Goal: Task Accomplishment & Management: Manage account settings

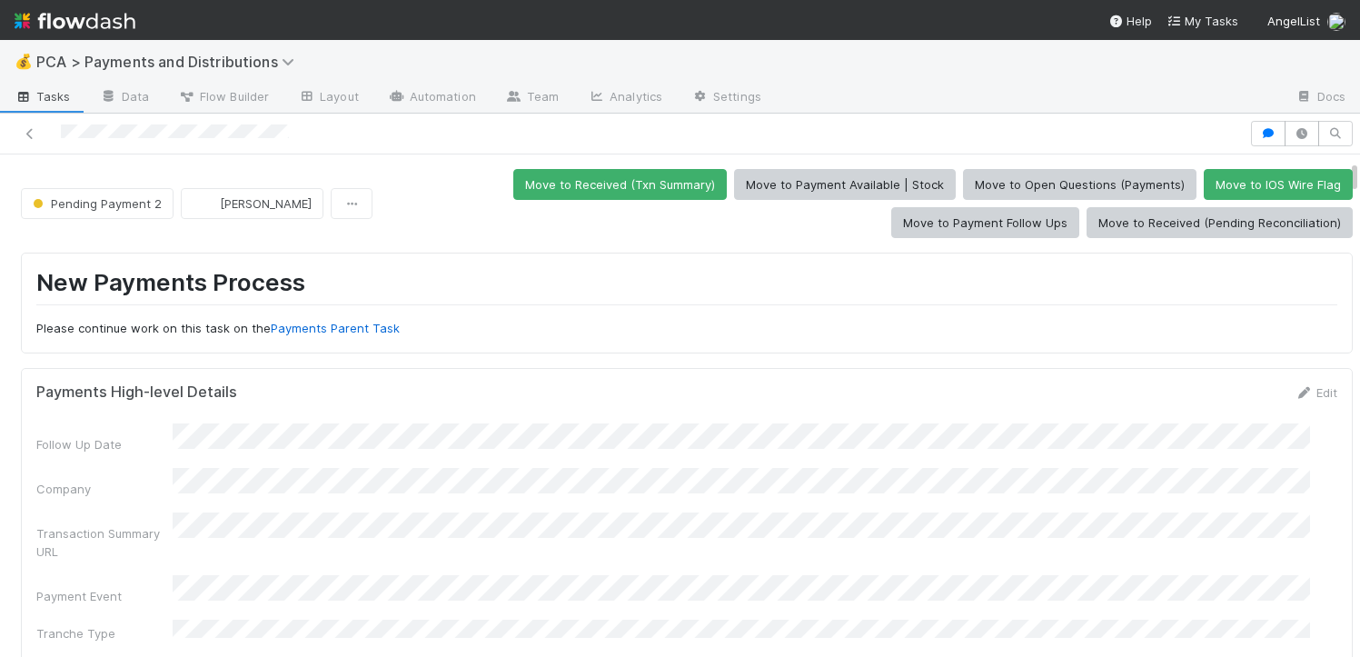
scroll to position [584, 0]
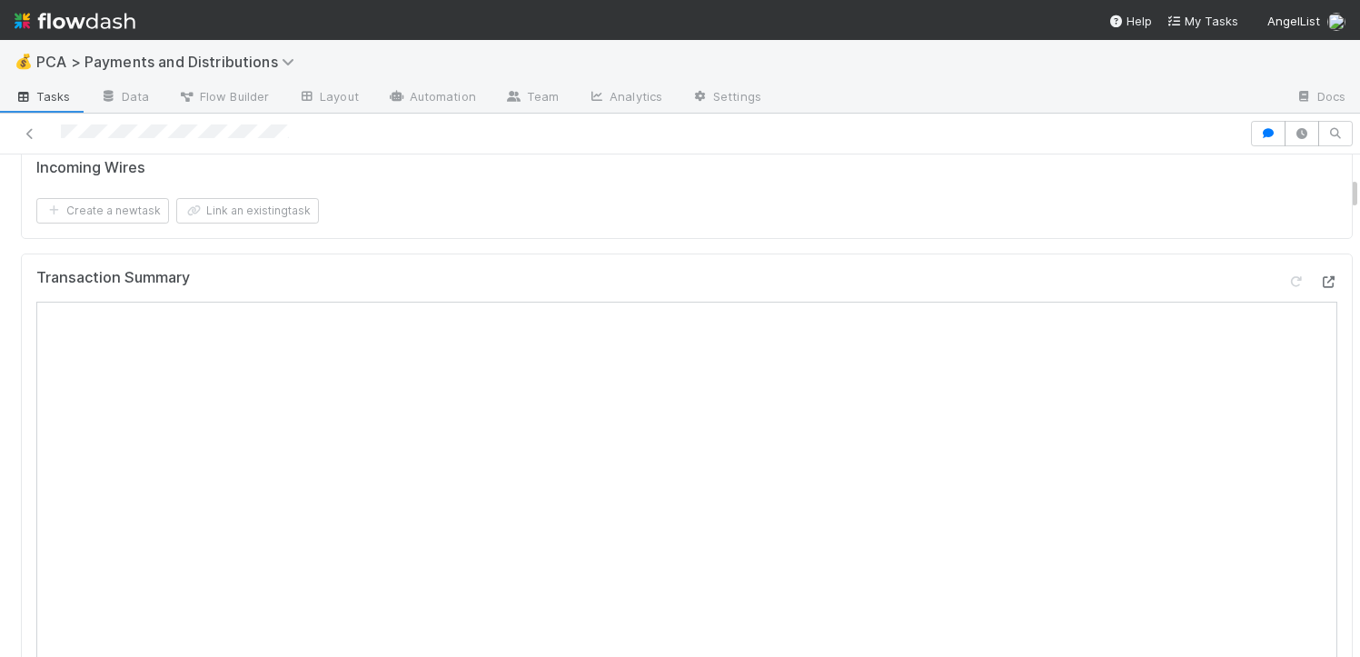
click at [1319, 276] on icon at bounding box center [1328, 282] width 18 height 12
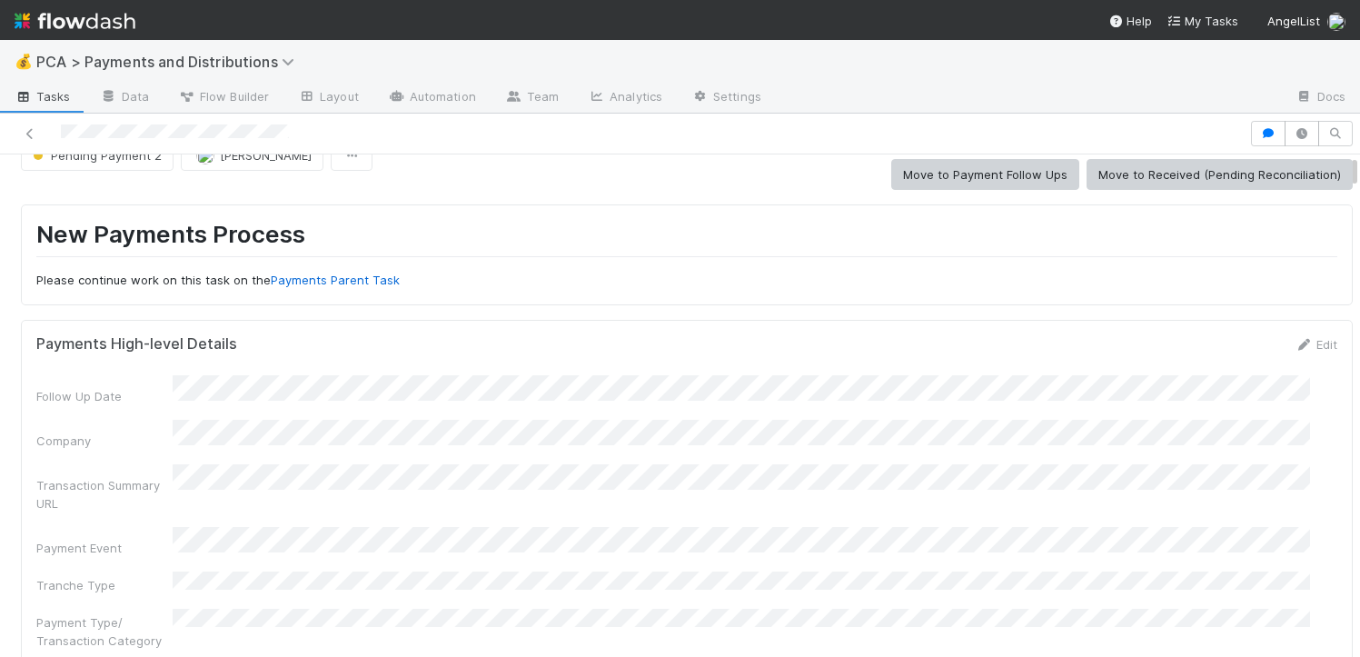
scroll to position [0, 0]
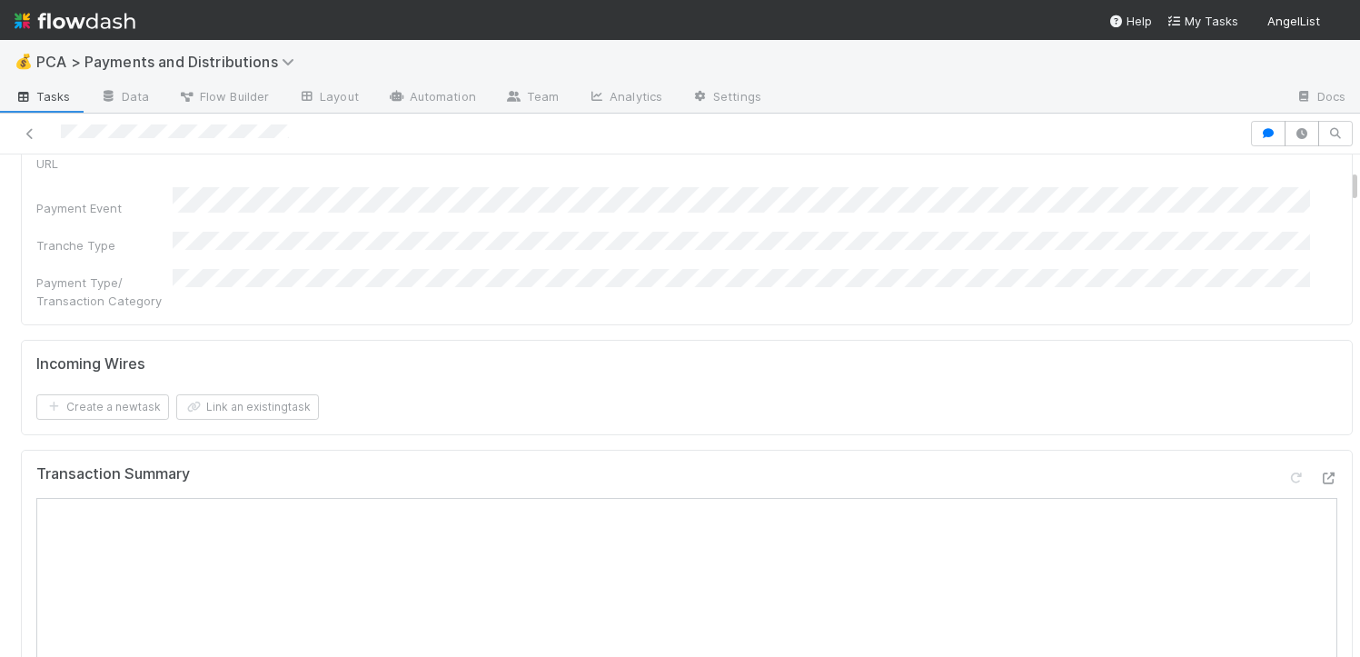
scroll to position [390, 0]
click at [1319, 471] on icon at bounding box center [1328, 477] width 18 height 12
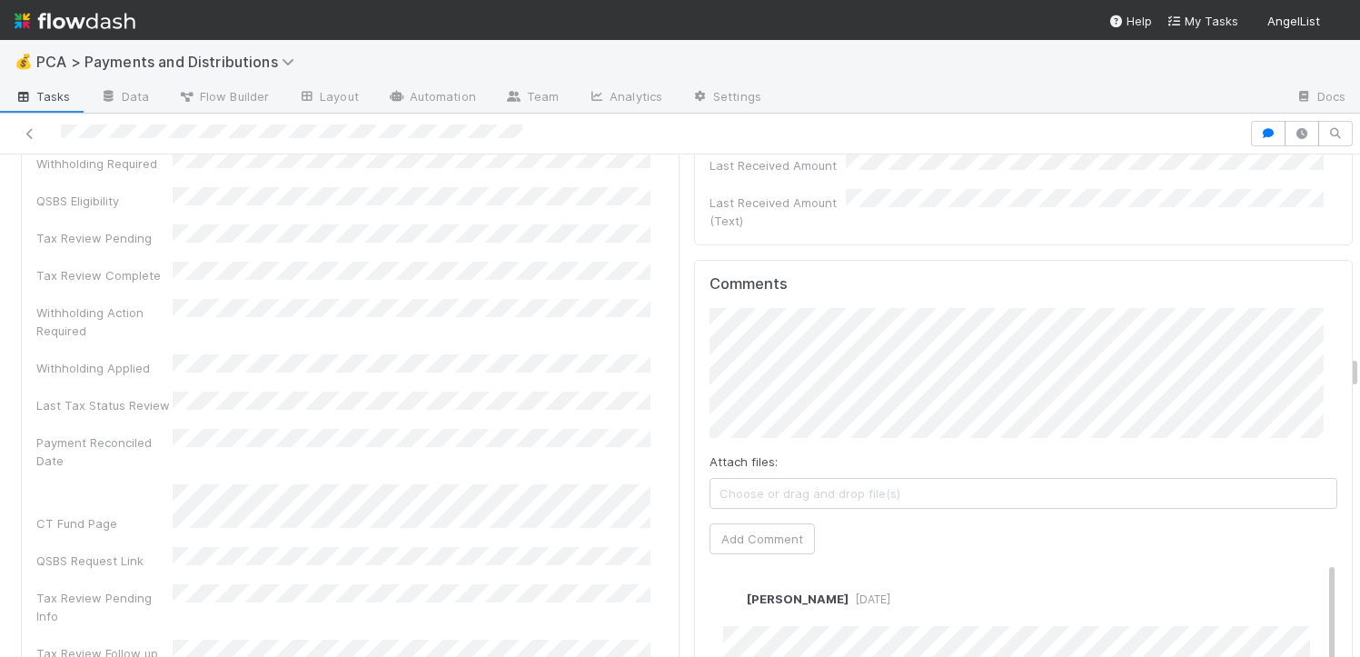
scroll to position [5400, 0]
click at [757, 527] on button "Add Comment" at bounding box center [762, 542] width 105 height 31
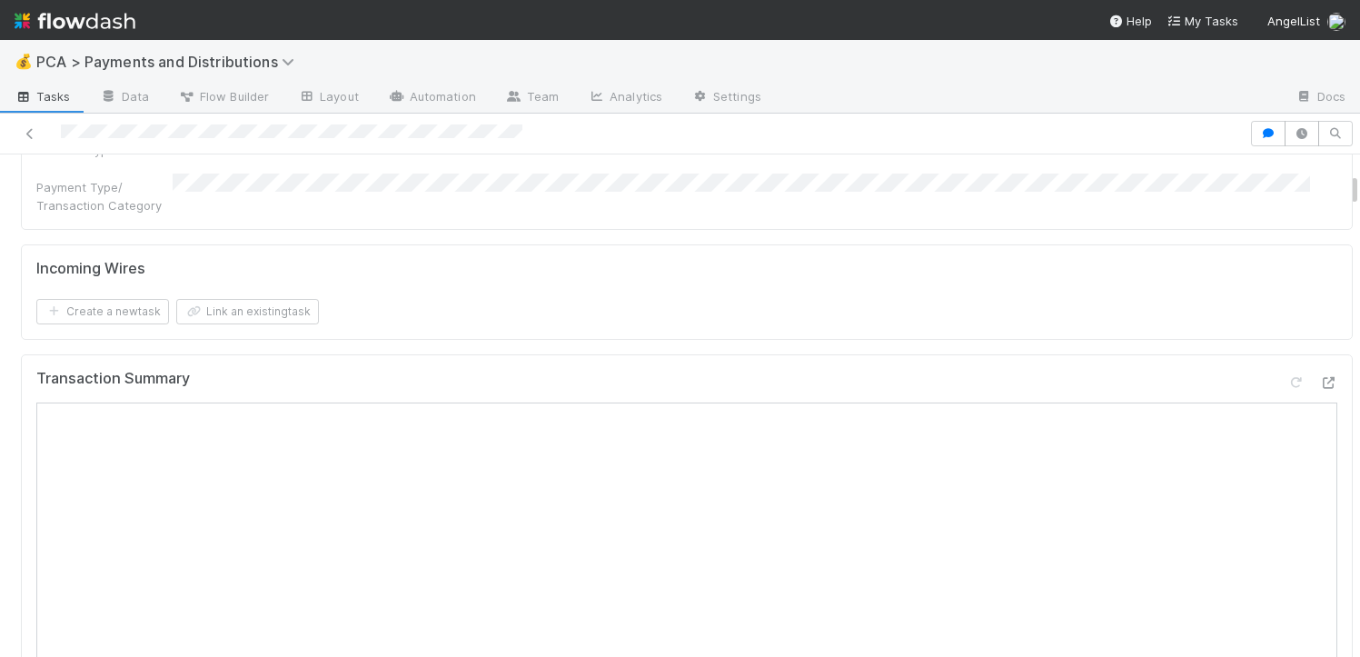
scroll to position [0, 0]
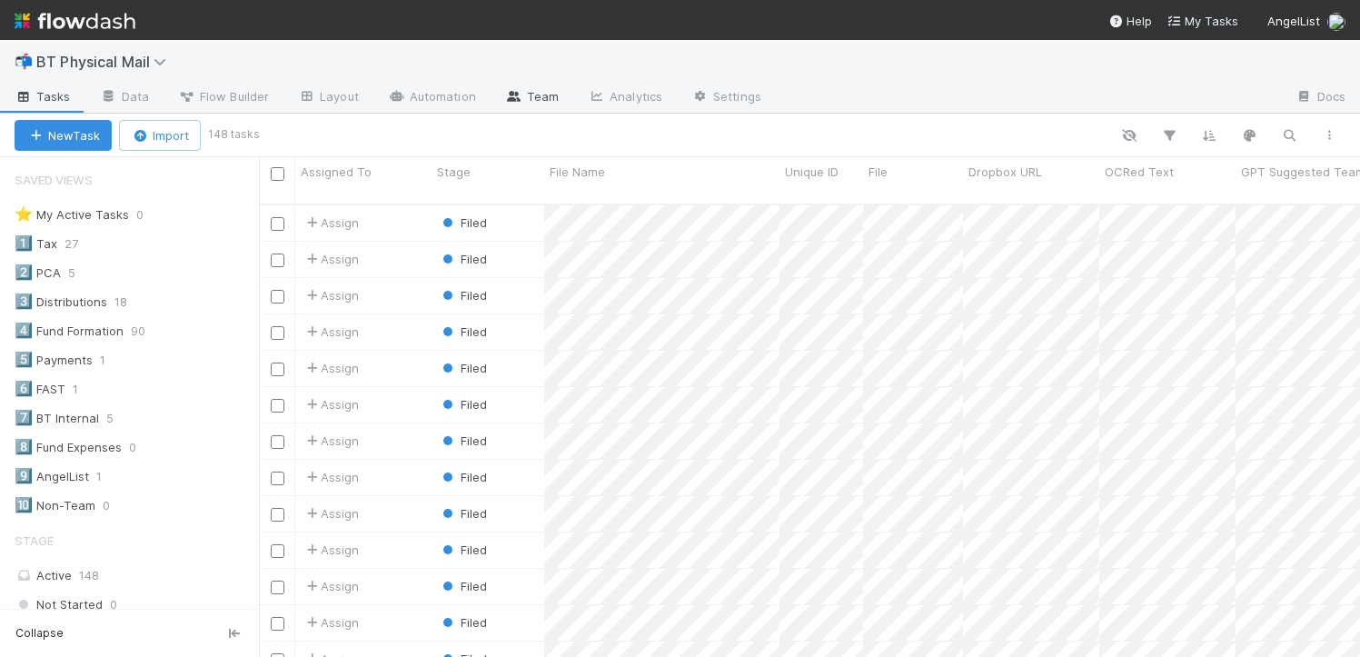
scroll to position [453, 1088]
click at [531, 99] on link "Team" at bounding box center [532, 98] width 83 height 29
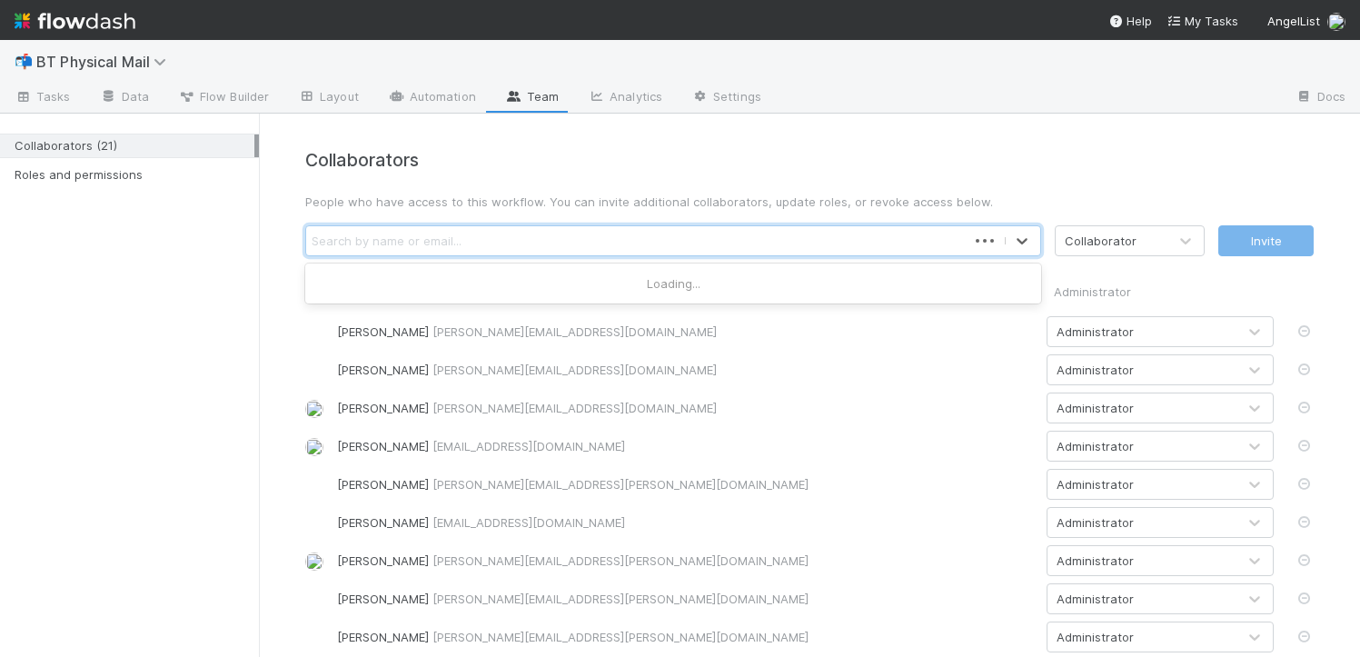
click at [552, 231] on div "Search by name or email..." at bounding box center [636, 240] width 661 height 29
type input "cierr"
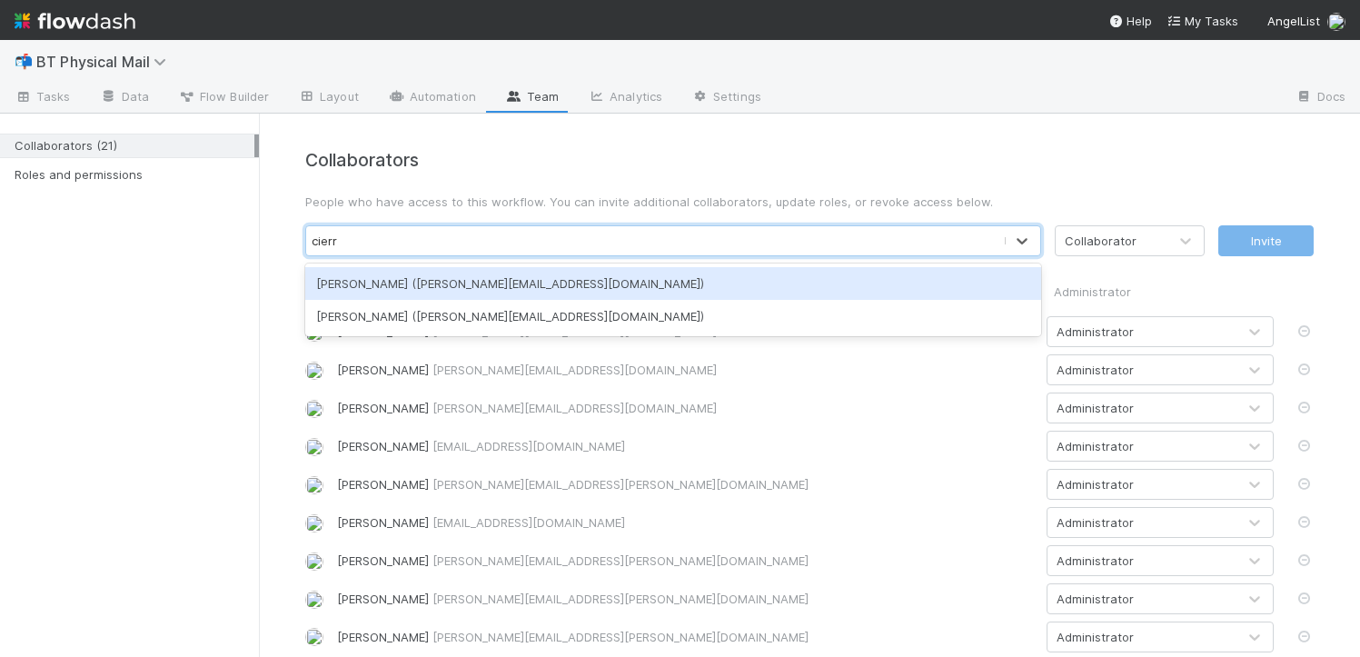
click at [523, 285] on div "Cierra Catarino (cierra@belltowerfunds.com)" at bounding box center [673, 283] width 736 height 33
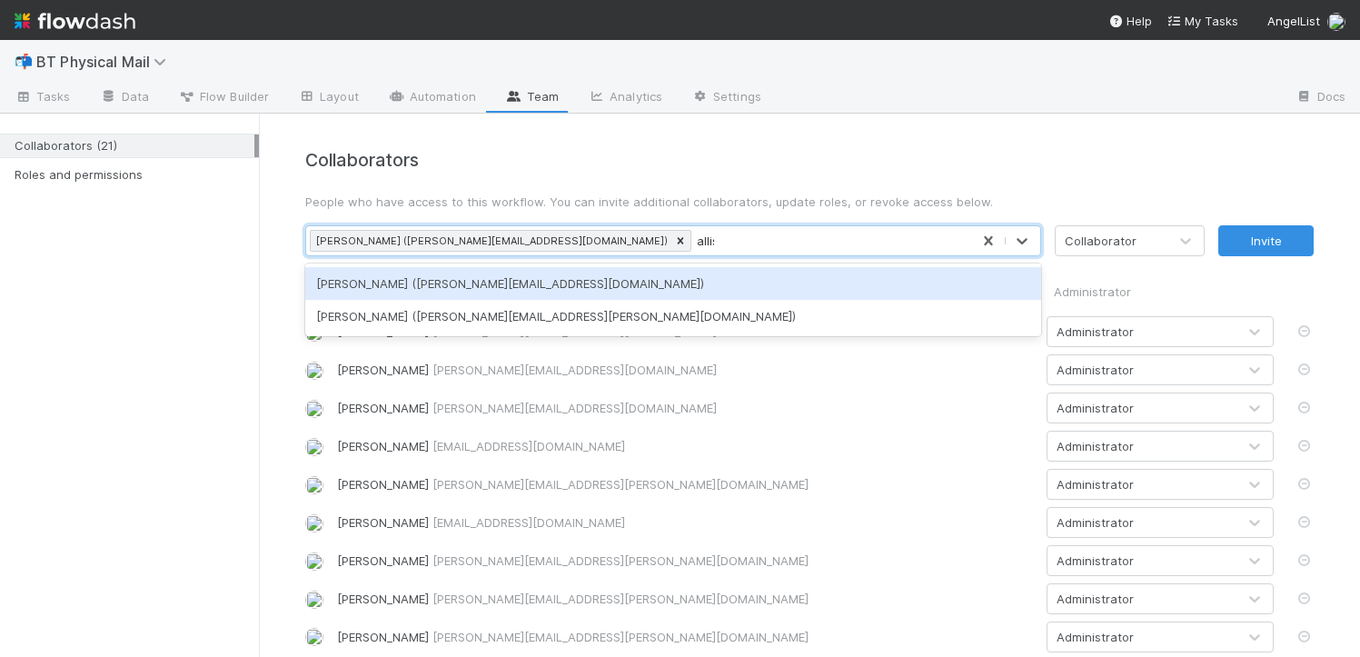
type input "allison"
click at [591, 280] on div "Allison Donlevy (allison.donlevy@belltowerfunds.com)" at bounding box center [673, 283] width 736 height 33
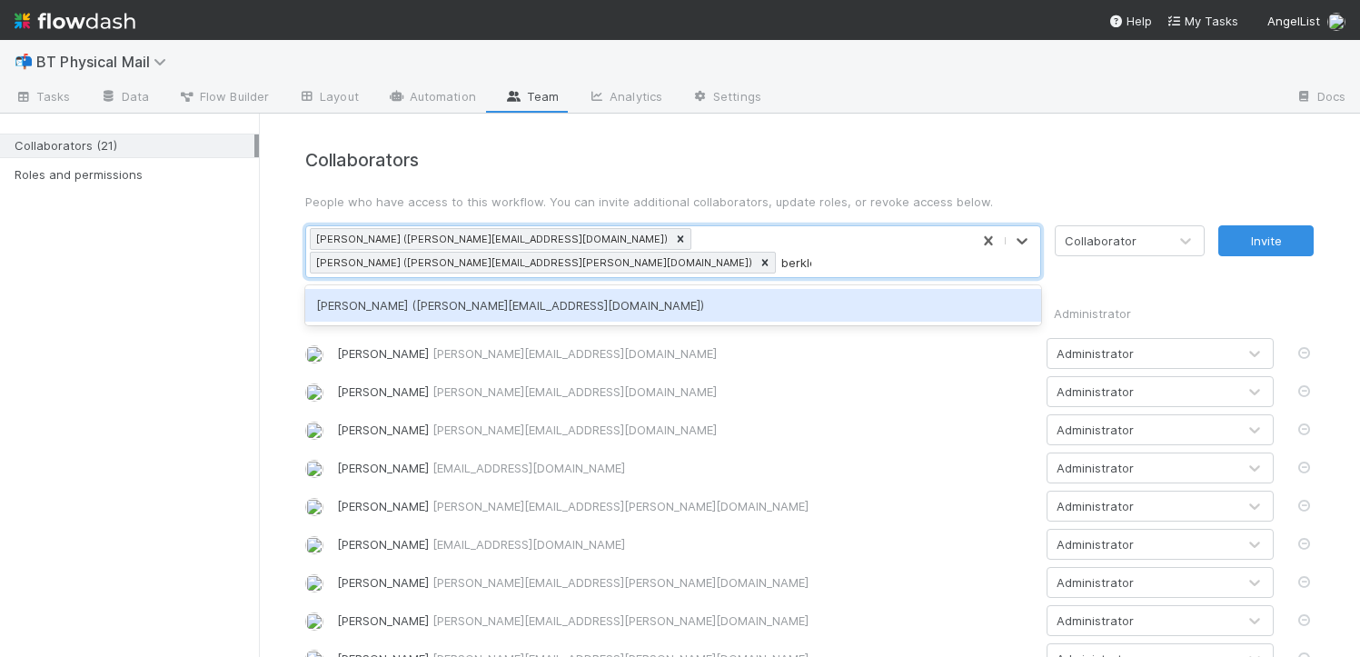
type input "berkley"
click at [739, 289] on div "Berkley Cade (berkley.cade@belltowerfunds.com)" at bounding box center [673, 305] width 736 height 33
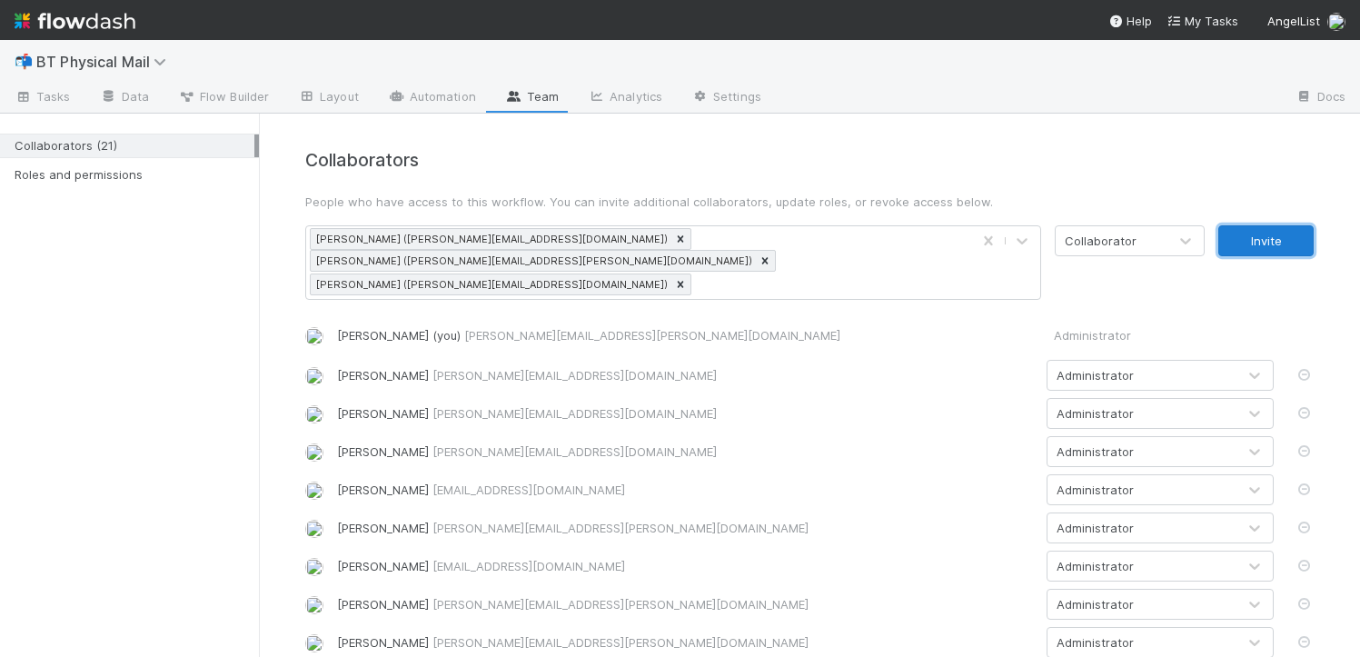
click at [1228, 243] on button "Invite" at bounding box center [1265, 240] width 95 height 31
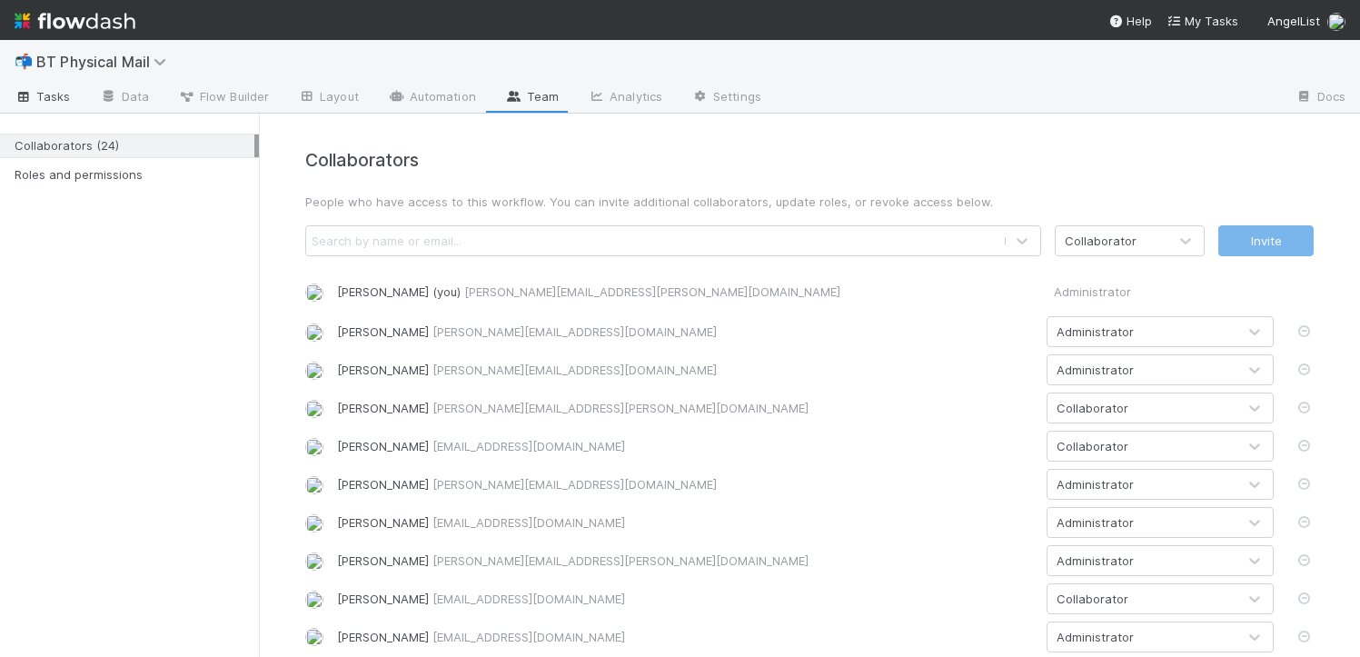
click at [68, 94] on span "Tasks" at bounding box center [43, 96] width 56 height 18
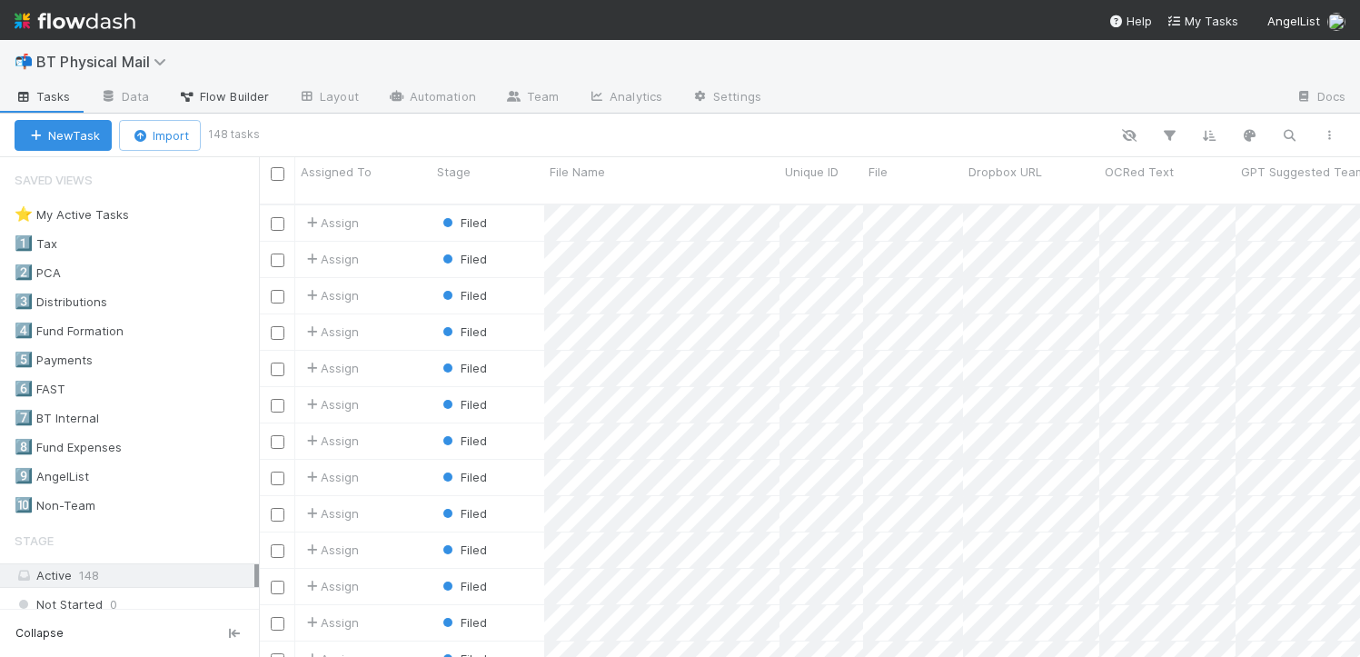
scroll to position [453, 1088]
click at [102, 305] on div "3️⃣ Distributions" at bounding box center [61, 302] width 93 height 23
click at [532, 205] on div "Filed" at bounding box center [488, 222] width 113 height 35
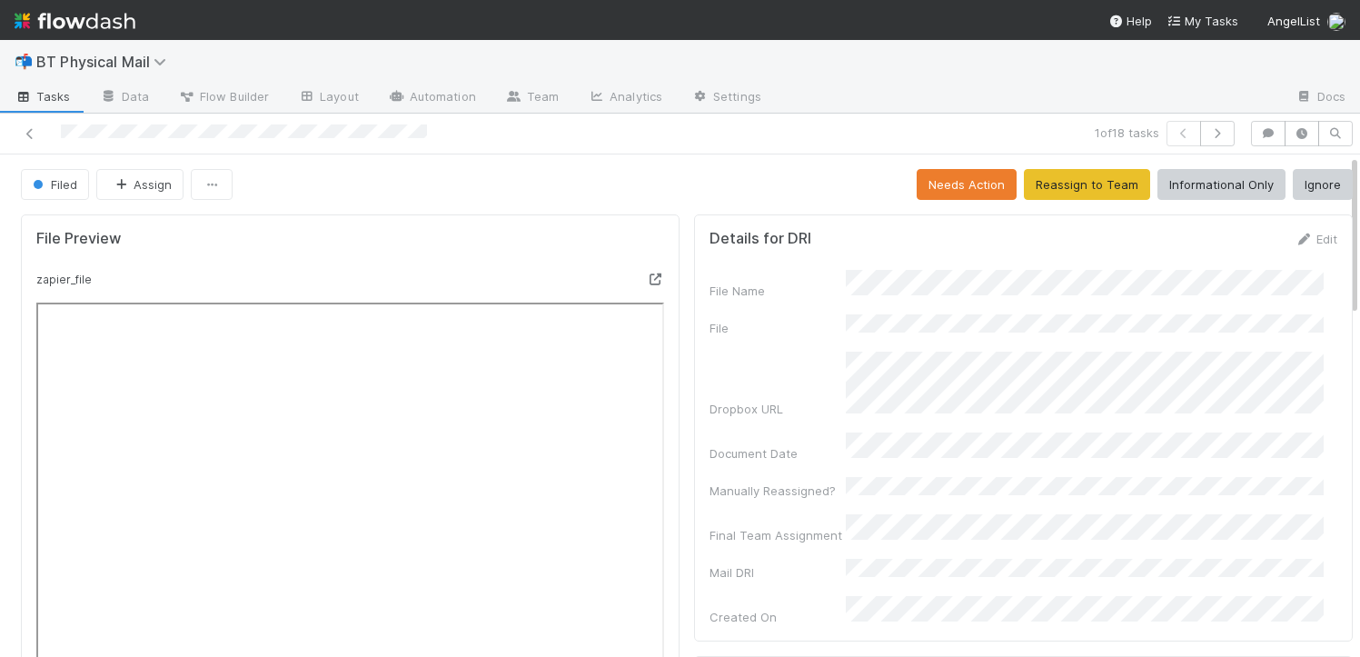
click at [632, 281] on div at bounding box center [596, 282] width 164 height 25
click at [648, 280] on icon at bounding box center [655, 279] width 18 height 12
click at [25, 131] on icon at bounding box center [30, 134] width 18 height 12
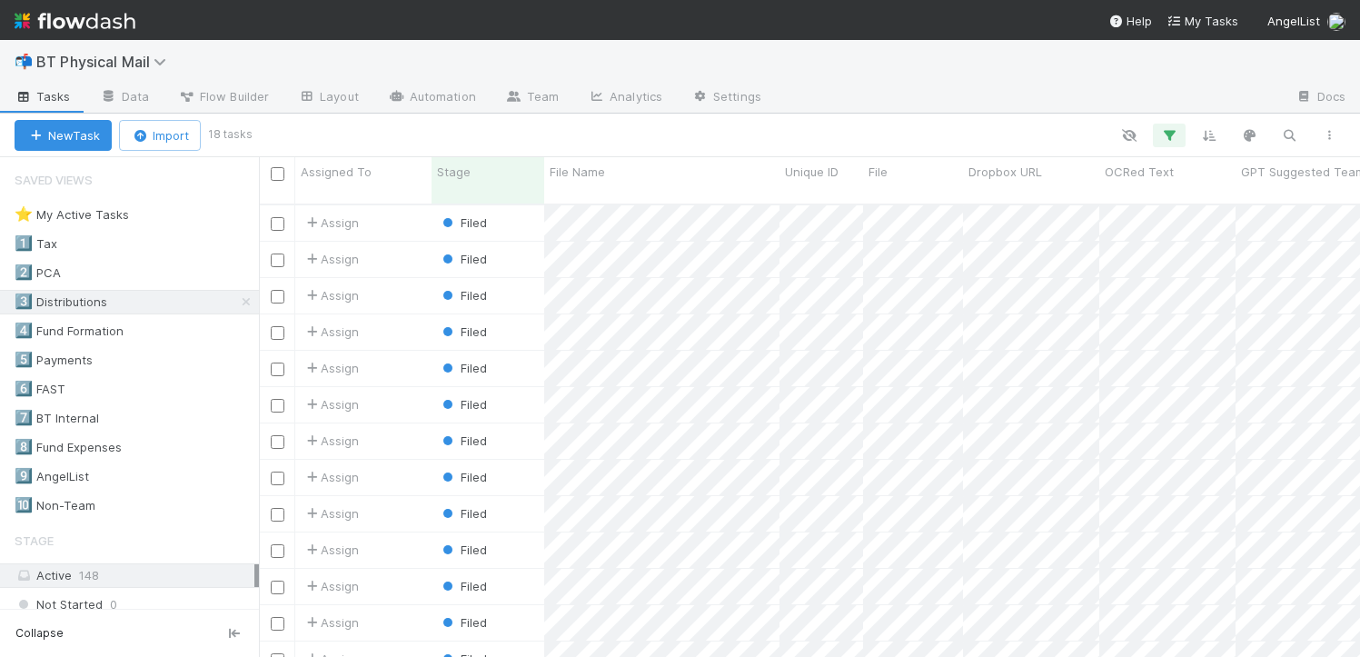
scroll to position [453, 1088]
click at [510, 242] on div "Filed" at bounding box center [488, 259] width 113 height 35
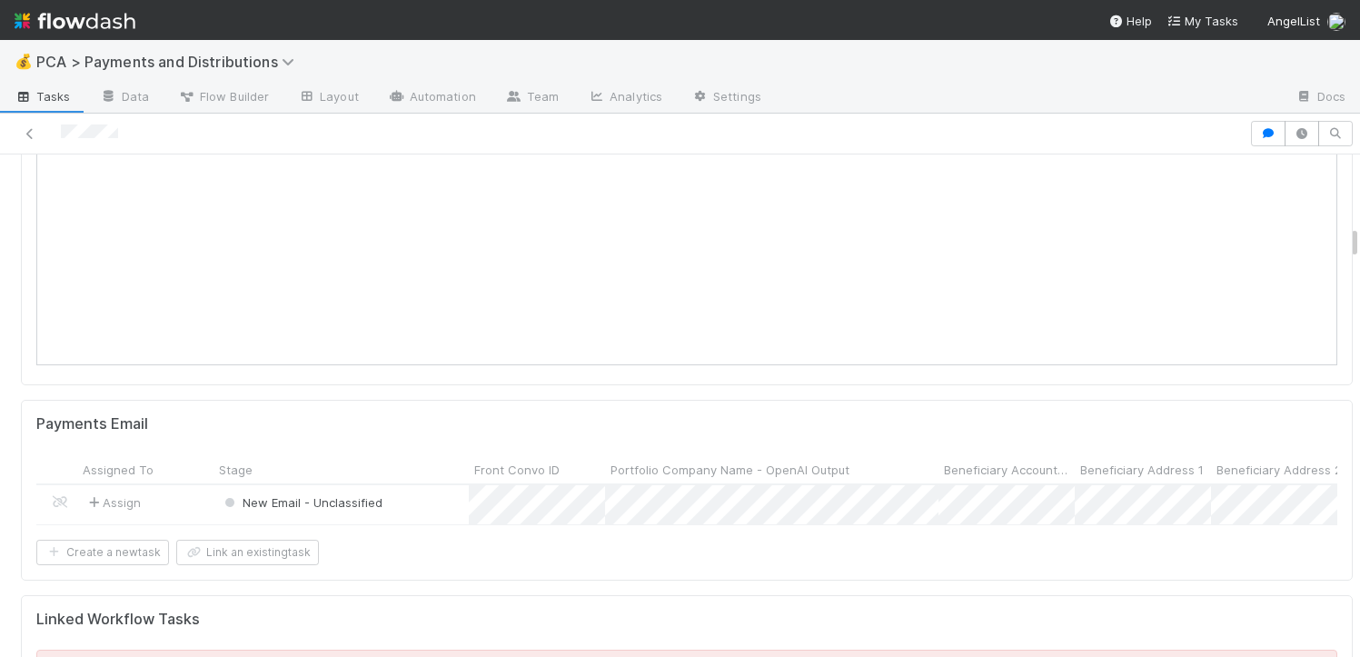
scroll to position [1599, 0]
